Goal: Task Accomplishment & Management: Complete application form

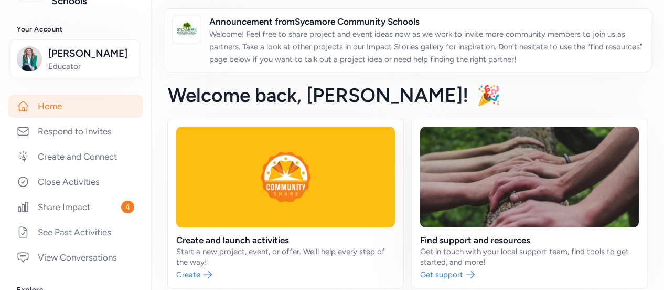
scroll to position [123, 0]
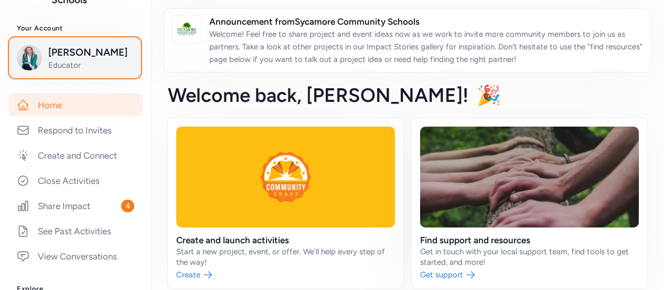
click at [96, 56] on span "Meghan Lawson" at bounding box center [90, 52] width 85 height 15
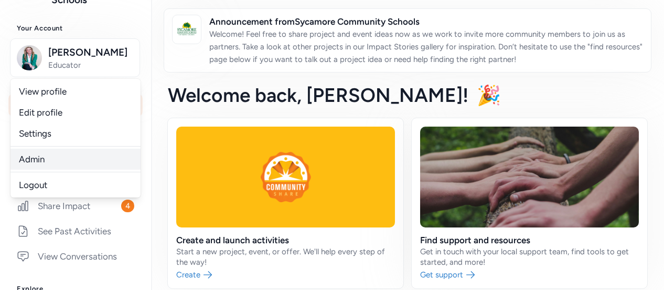
click at [49, 155] on link "Admin" at bounding box center [75, 158] width 130 height 21
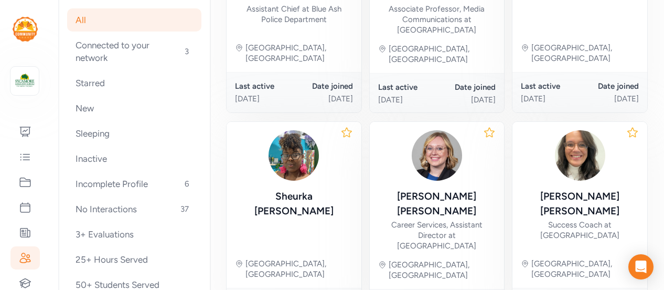
scroll to position [74, 0]
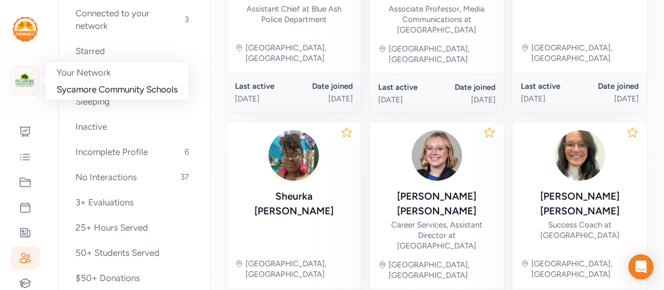
click at [24, 79] on img at bounding box center [24, 80] width 23 height 23
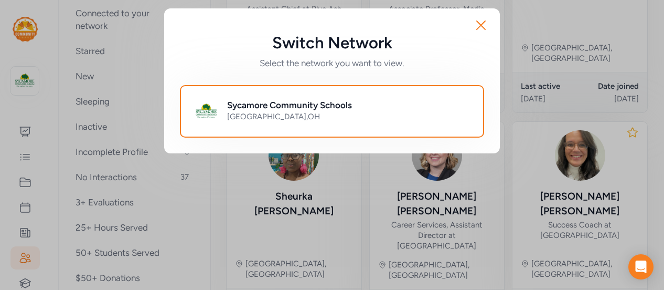
click at [22, 41] on div "Switch Network Select the network you want to view. Close Sycamore Community Sc…" at bounding box center [332, 81] width 664 height 162
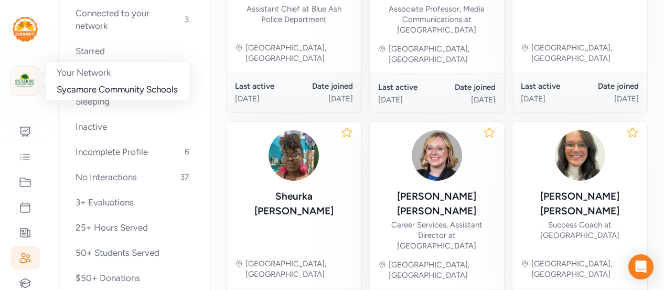
click at [16, 89] on img at bounding box center [24, 80] width 23 height 23
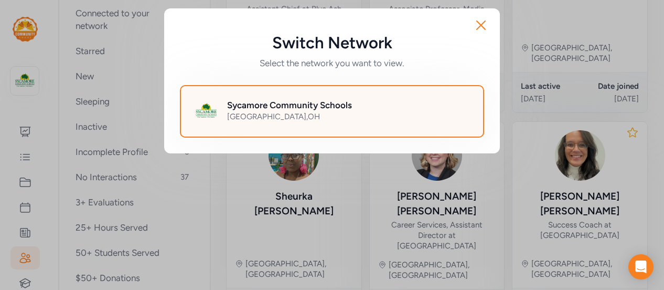
click at [403, 99] on div "Sycamore Community Schools" at bounding box center [348, 105] width 243 height 13
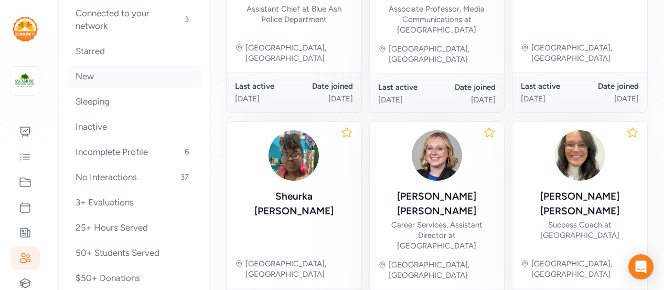
click at [84, 77] on div "New" at bounding box center [134, 76] width 134 height 23
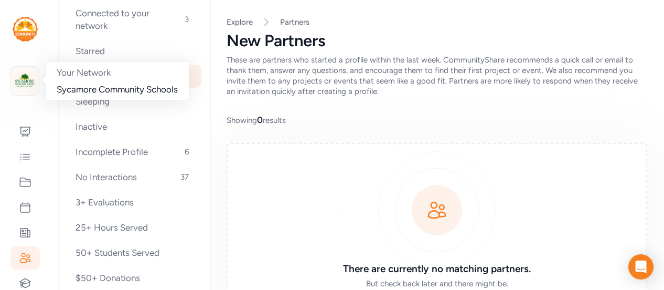
click at [28, 86] on img at bounding box center [24, 80] width 23 height 23
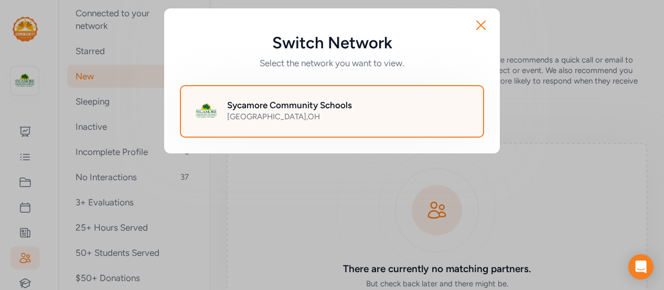
click at [362, 116] on div "[GEOGRAPHIC_DATA] , [GEOGRAPHIC_DATA]" at bounding box center [348, 116] width 243 height 10
click at [417, 112] on div "[GEOGRAPHIC_DATA] , [GEOGRAPHIC_DATA]" at bounding box center [348, 116] width 243 height 10
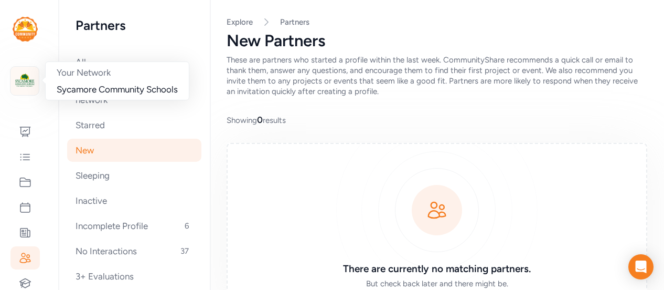
click at [16, 80] on img at bounding box center [24, 80] width 23 height 23
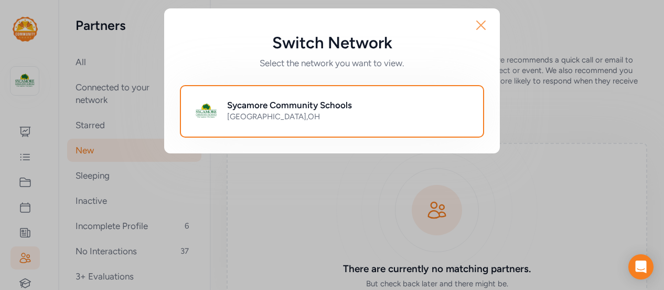
click at [486, 26] on icon "button" at bounding box center [481, 25] width 17 height 17
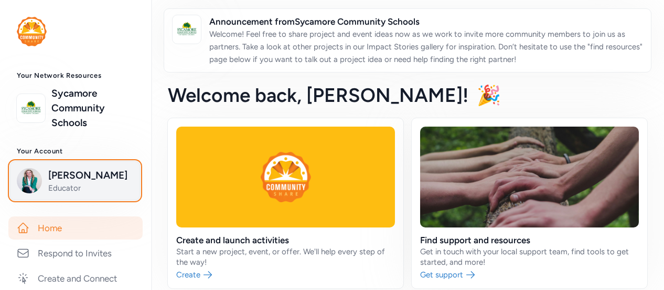
click at [88, 177] on span "Meghan Lawson" at bounding box center [90, 175] width 85 height 15
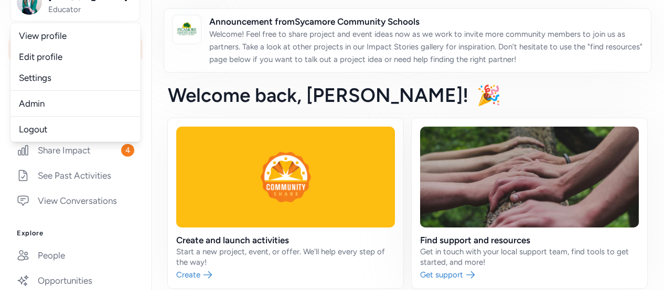
click at [125, 242] on div "Explore People Opportunities Idea Hub Bookmarks" at bounding box center [75, 285] width 151 height 113
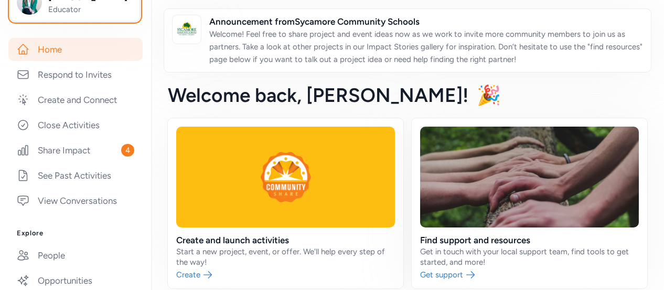
scroll to position [161, 0]
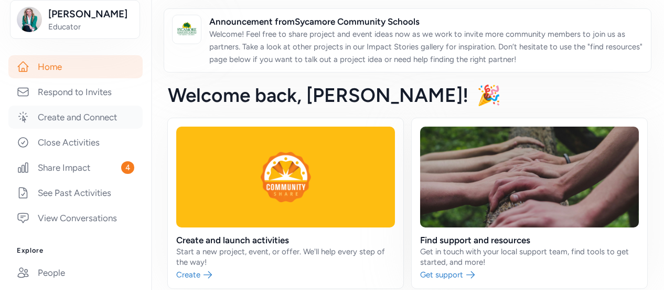
click at [90, 118] on link "Create and Connect" at bounding box center [75, 116] width 134 height 23
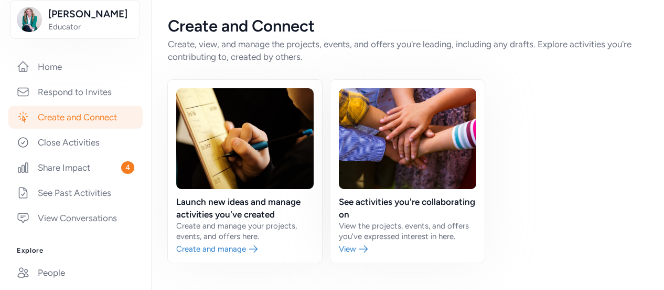
click at [61, 117] on link "Create and Connect" at bounding box center [75, 116] width 134 height 23
click at [257, 165] on link at bounding box center [245, 171] width 154 height 183
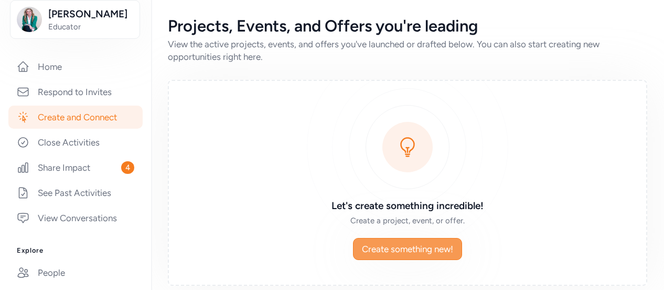
click at [388, 242] on span "Create something new!" at bounding box center [407, 248] width 91 height 13
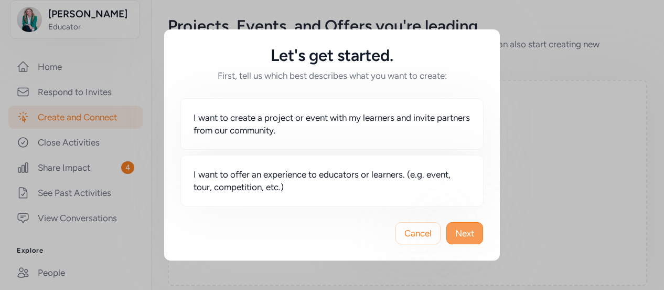
click at [464, 231] on span "Next" at bounding box center [464, 233] width 19 height 13
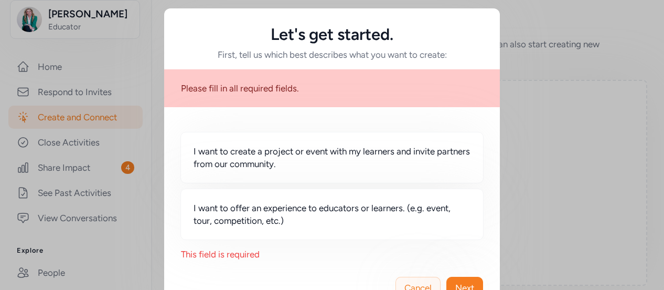
click at [414, 282] on span "Cancel" at bounding box center [418, 287] width 27 height 13
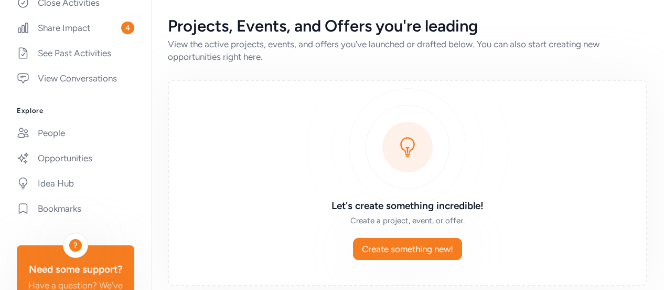
scroll to position [320, 0]
